Goal: Navigation & Orientation: Find specific page/section

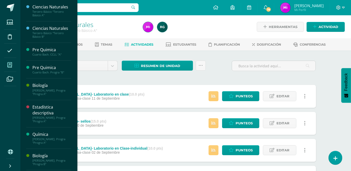
click at [8, 68] on span at bounding box center [9, 64] width 11 height 11
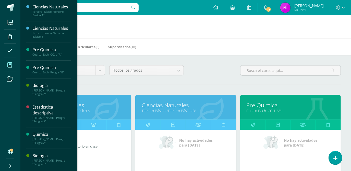
click at [210, 72] on div "Todos los niveles Todos los niveles Preprimaria Bach. Dibujo Básico Bach. CCLL …" at bounding box center [186, 72] width 314 height 15
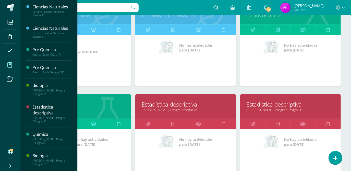
scroll to position [102, 0]
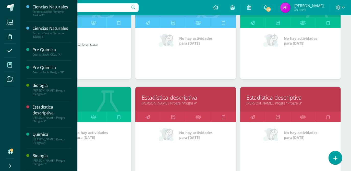
click at [85, 107] on div at bounding box center [107, 100] width 47 height 34
click at [94, 127] on div "No hay actividades para hoy" at bounding box center [81, 148] width 101 height 51
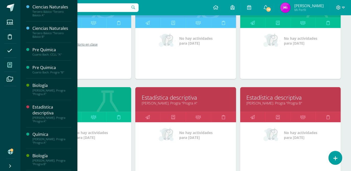
click at [94, 127] on div "No hay actividades para hoy" at bounding box center [81, 148] width 101 height 51
click at [103, 100] on link "Pre Quimica" at bounding box center [81, 98] width 88 height 8
